Goal: Transaction & Acquisition: Purchase product/service

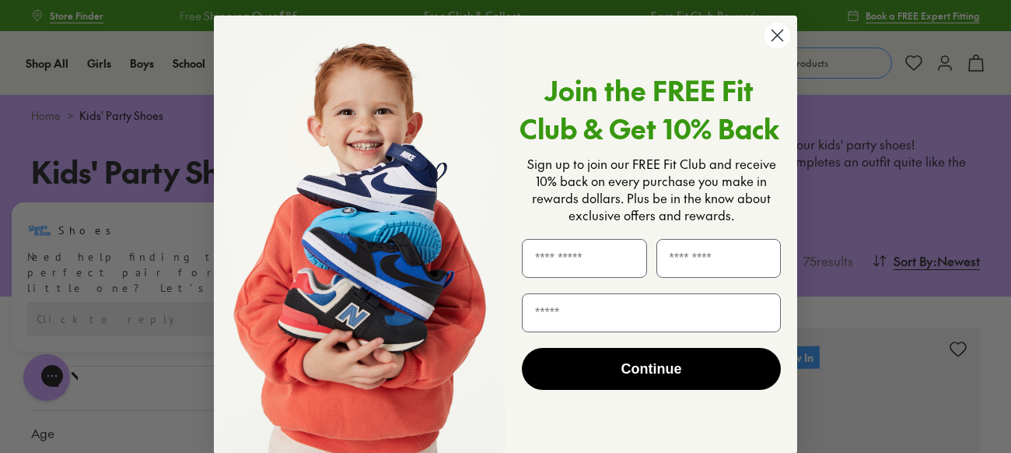
click at [771, 37] on circle "Close dialog" at bounding box center [778, 36] width 26 height 26
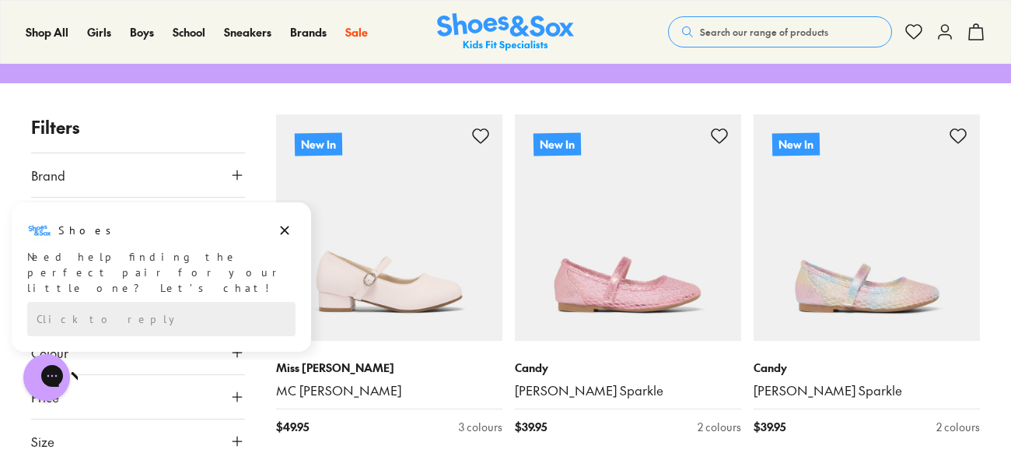
scroll to position [267, 0]
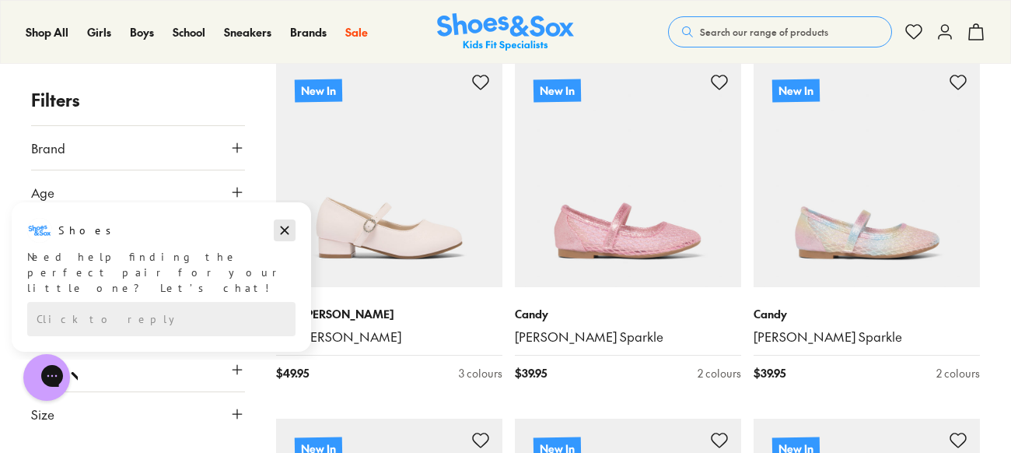
click at [285, 227] on icon "Dismiss campaign" at bounding box center [285, 230] width 16 height 19
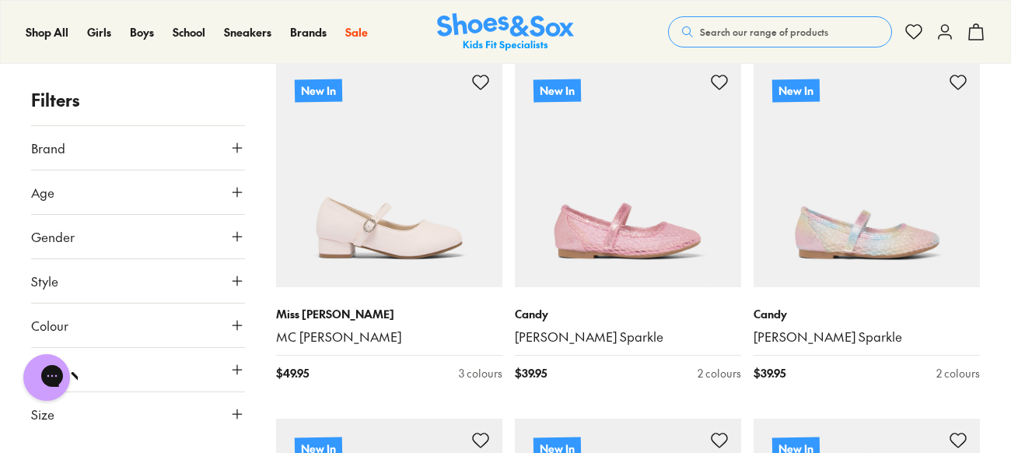
click at [236, 188] on use at bounding box center [237, 191] width 9 height 9
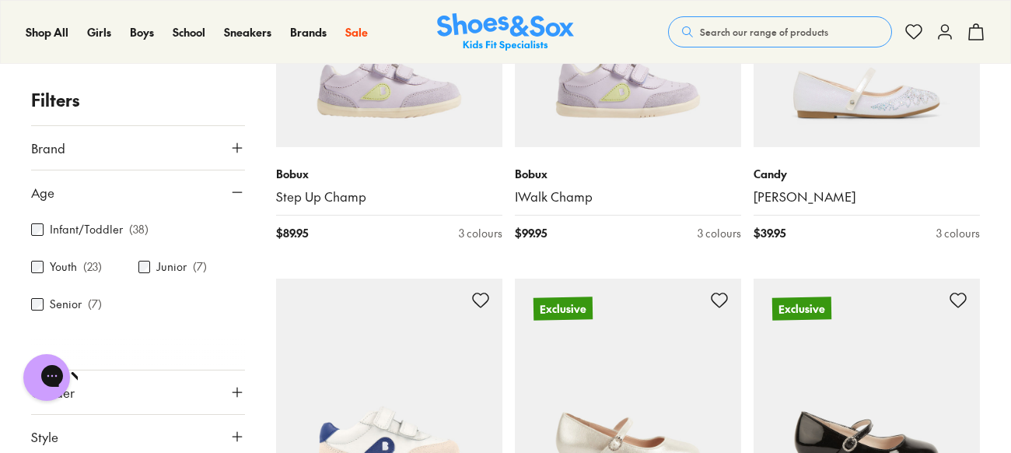
scroll to position [3269, 0]
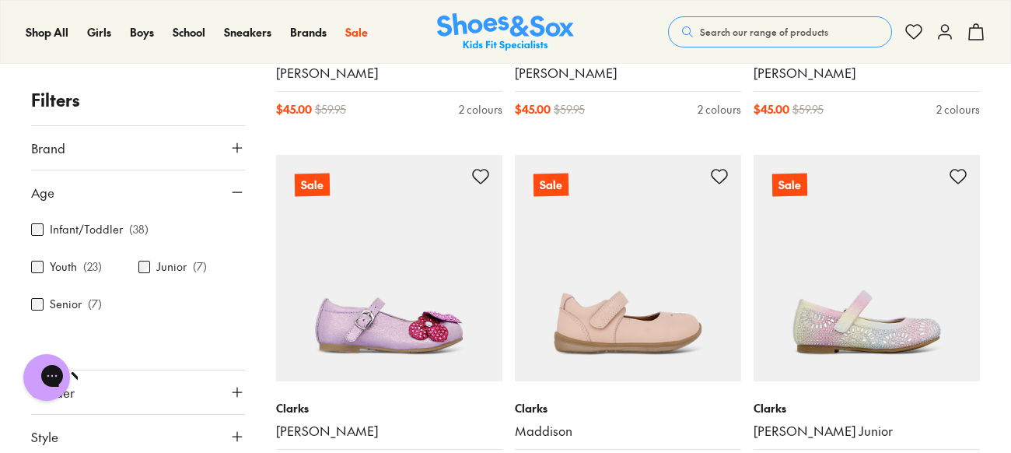
scroll to position [6614, 0]
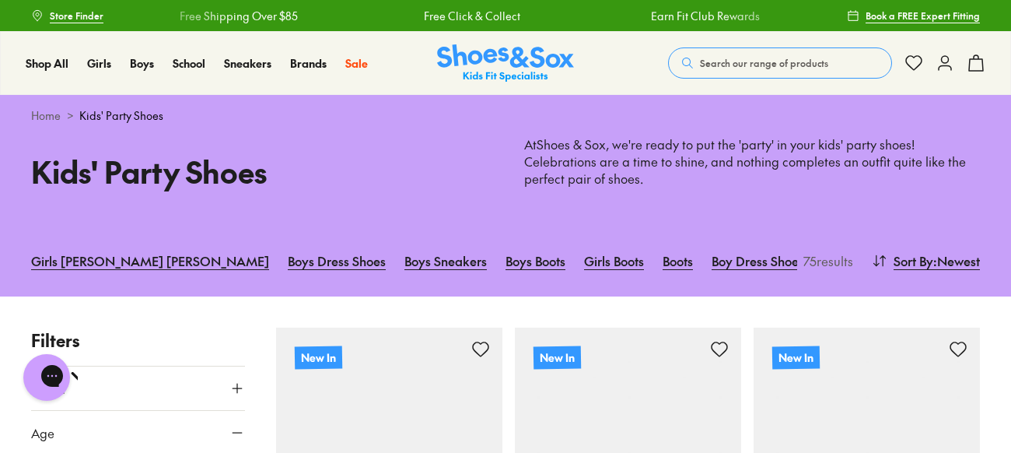
click at [851, 259] on link "Girls Party Shoes Sale" at bounding box center [913, 260] width 124 height 34
